Goal: Information Seeking & Learning: Check status

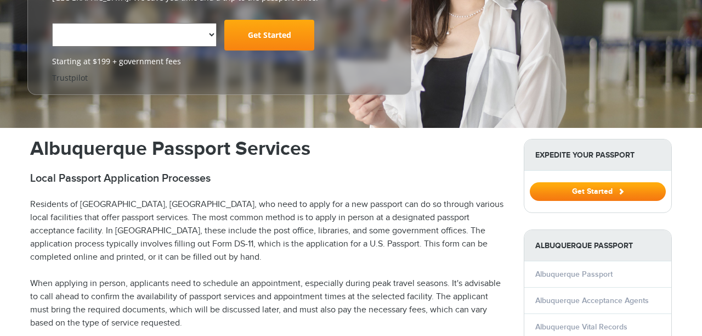
scroll to position [210, 0]
select select "**********"
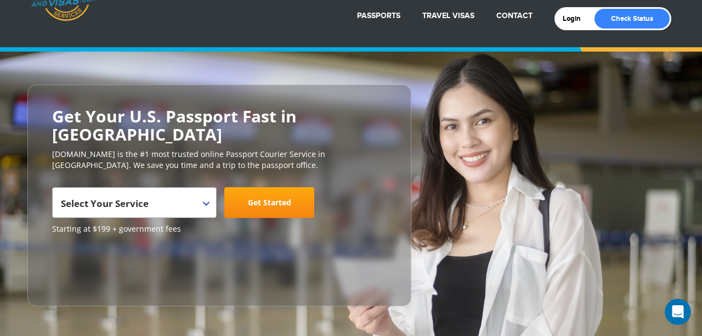
scroll to position [0, 0]
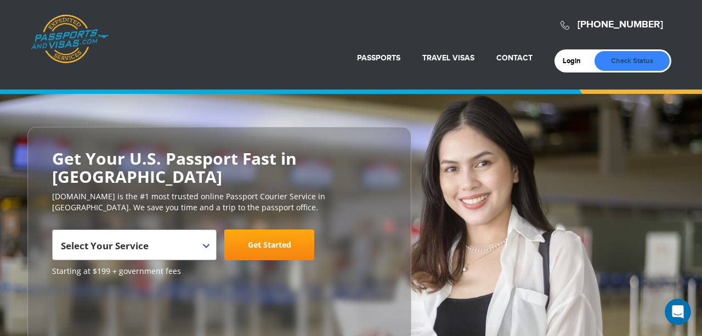
click at [640, 56] on link "Check Status" at bounding box center [632, 61] width 75 height 20
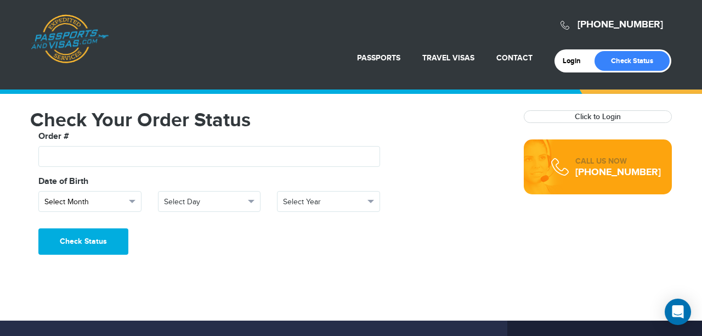
click at [134, 197] on button "Select Month" at bounding box center [89, 201] width 103 height 21
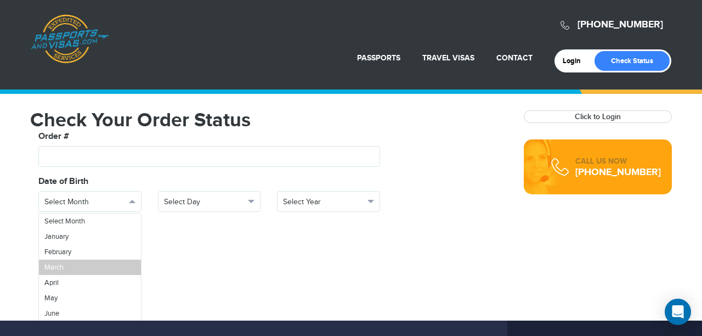
click at [81, 263] on link "March" at bounding box center [90, 266] width 102 height 15
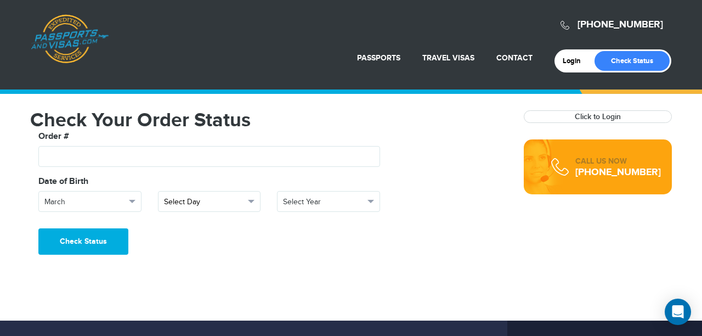
click at [256, 197] on button "Select Day" at bounding box center [209, 201] width 103 height 21
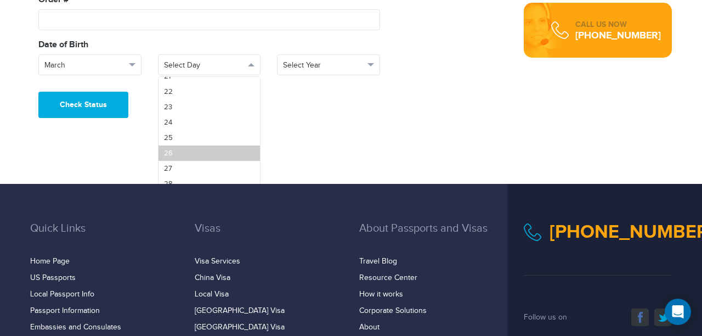
scroll to position [133, 0]
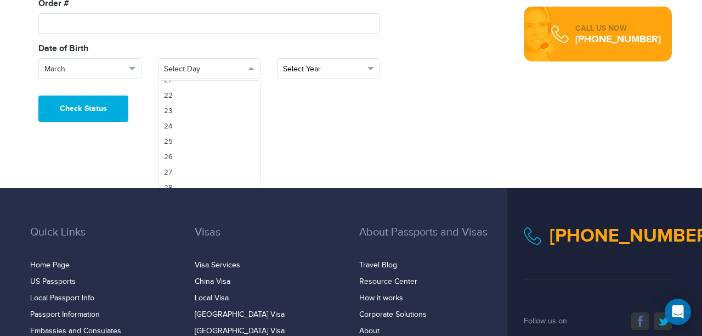
click at [360, 74] on span "Select Year" at bounding box center [323, 69] width 81 height 11
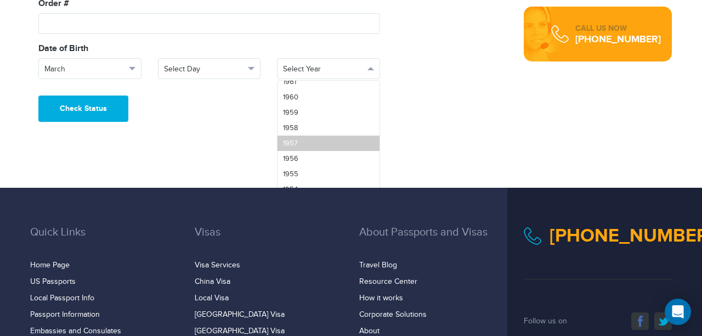
click at [308, 143] on link "1957" at bounding box center [329, 142] width 102 height 15
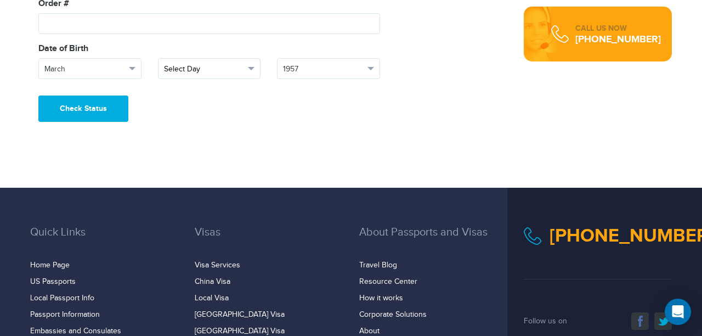
click at [256, 64] on button "Select Day" at bounding box center [209, 68] width 103 height 21
click at [224, 92] on link "Select Day" at bounding box center [210, 88] width 102 height 15
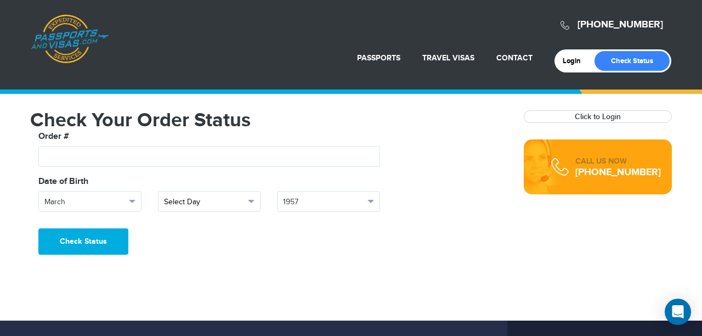
click at [244, 207] on span "Select Day" at bounding box center [204, 201] width 81 height 11
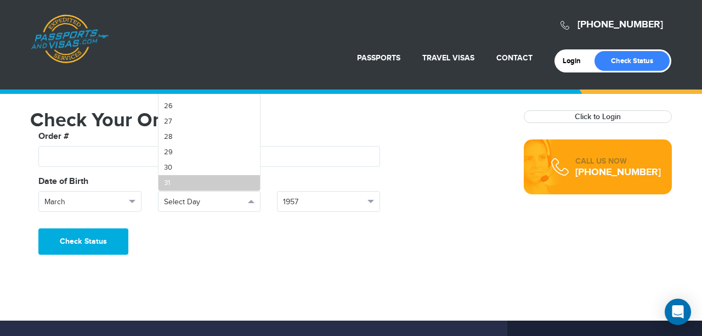
click at [208, 182] on link "31" at bounding box center [210, 182] width 102 height 15
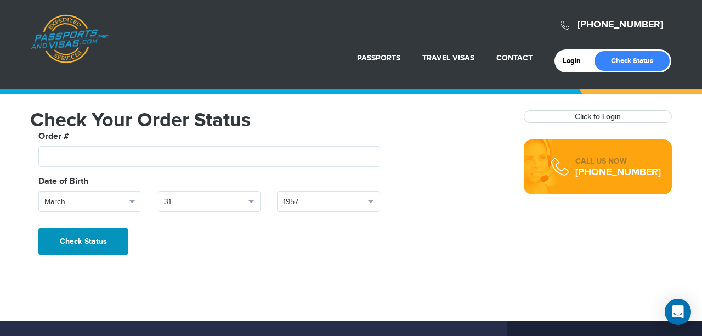
click at [81, 243] on button "Check Status" at bounding box center [83, 241] width 90 height 26
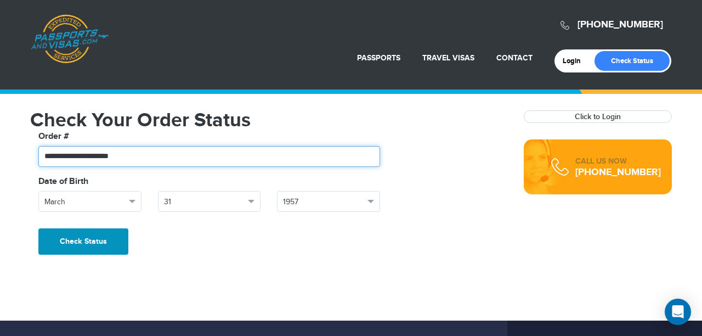
type input "**********"
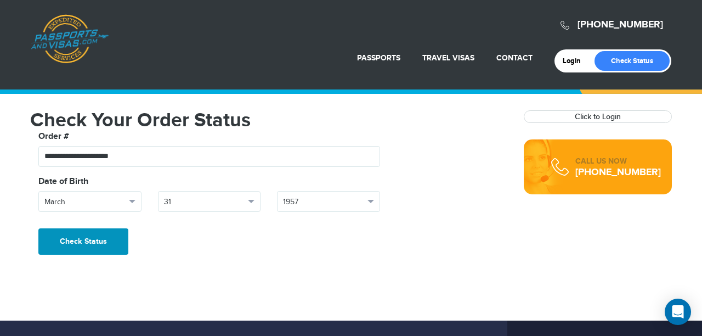
click at [67, 242] on button "Check Status" at bounding box center [83, 241] width 90 height 26
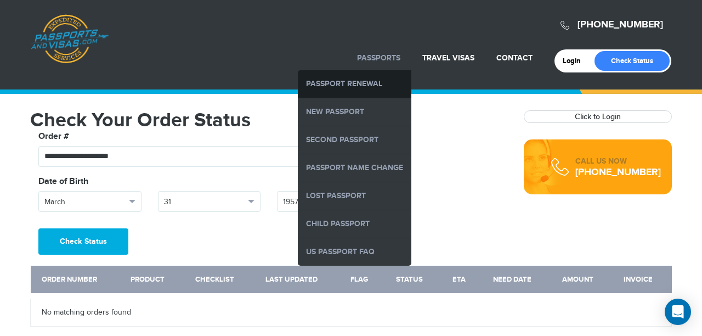
click at [377, 79] on link "Passport Renewal" at bounding box center [355, 83] width 114 height 27
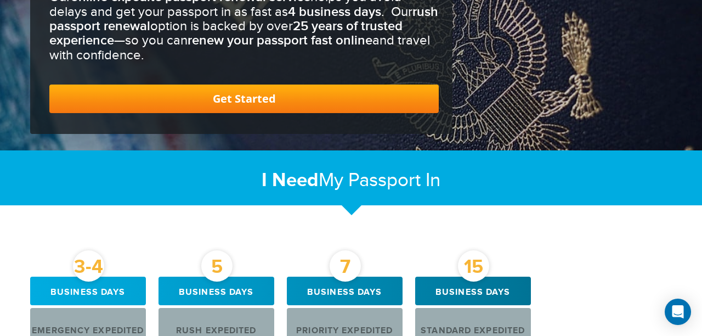
scroll to position [221, 0]
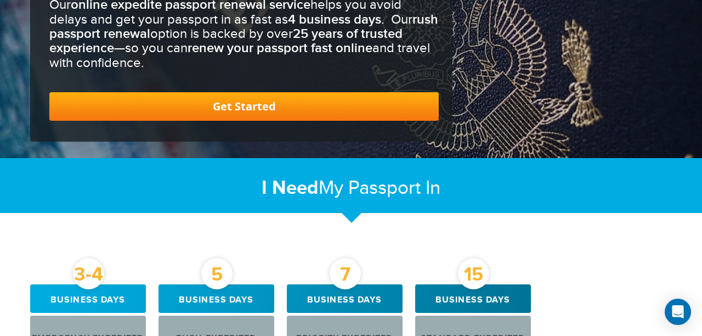
click at [303, 104] on link "Get Started" at bounding box center [243, 106] width 389 height 29
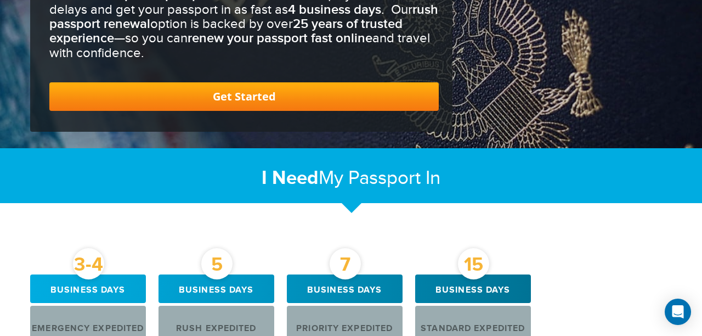
scroll to position [224, 0]
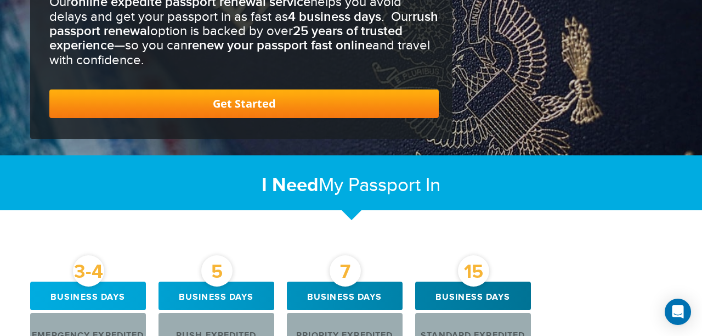
click at [270, 104] on link "Get Started" at bounding box center [243, 103] width 389 height 29
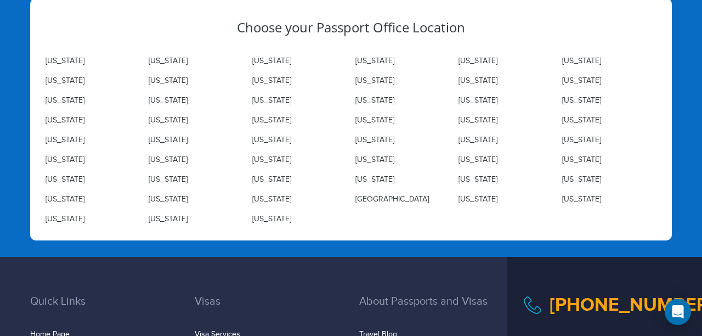
scroll to position [3676, 0]
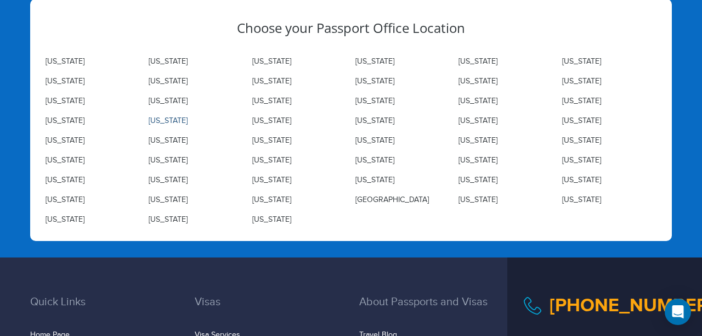
click at [172, 118] on link "Maryland" at bounding box center [168, 120] width 39 height 9
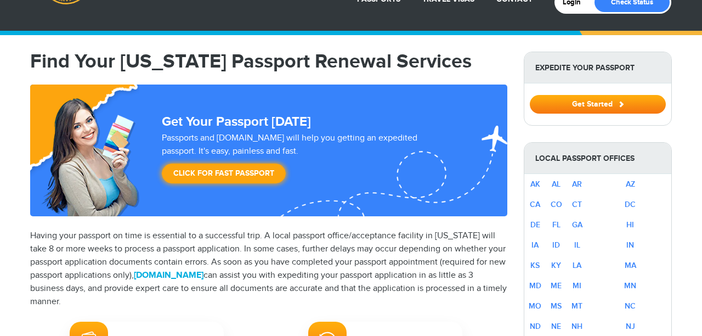
scroll to position [60, 0]
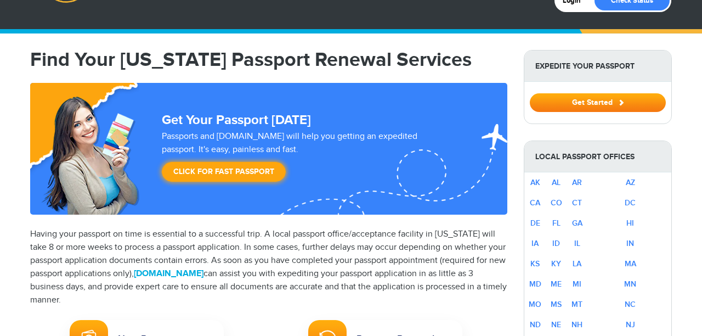
select select "**********"
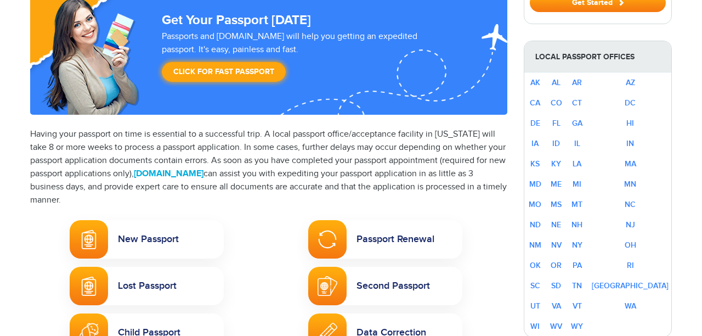
scroll to position [178, 0]
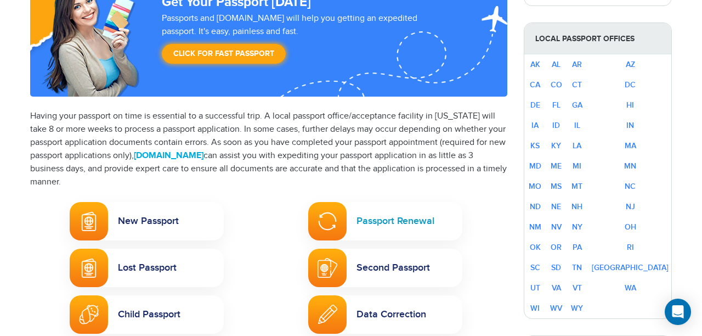
click at [337, 218] on img at bounding box center [328, 221] width 20 height 20
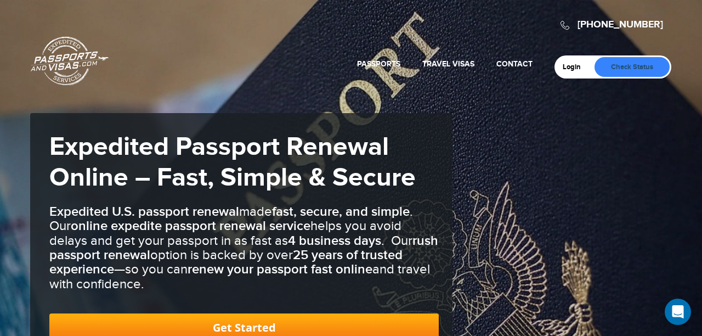
click at [622, 69] on link "Check Status" at bounding box center [632, 67] width 75 height 20
